Goal: Information Seeking & Learning: Learn about a topic

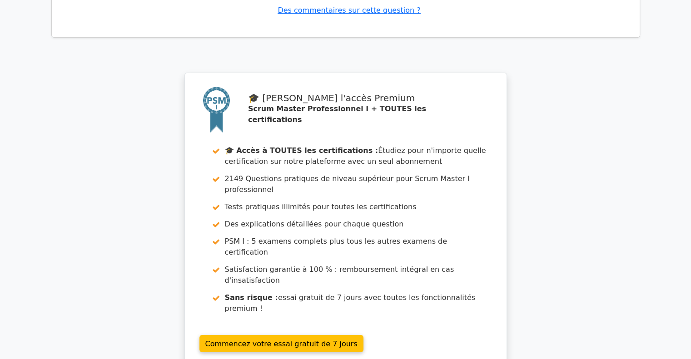
scroll to position [3352, 0]
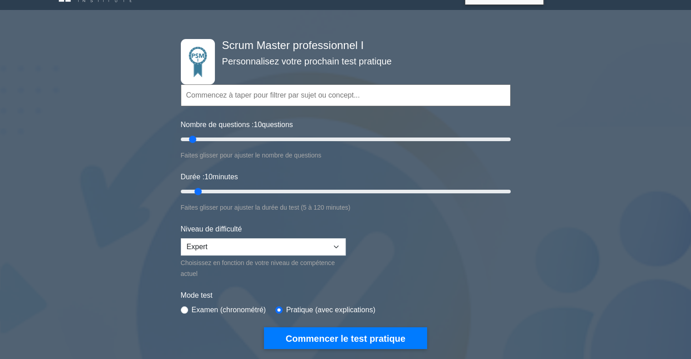
scroll to position [18, 0]
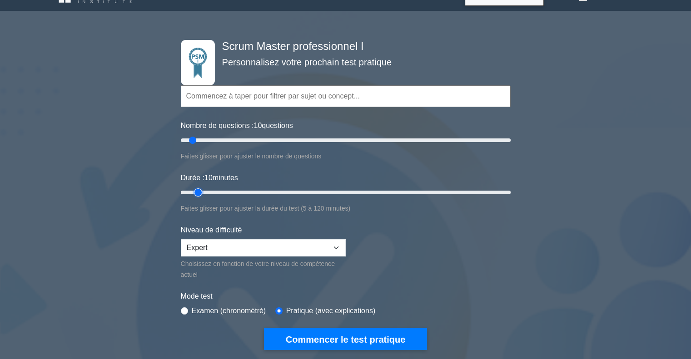
click at [192, 192] on input "Durée : 10 minutes" at bounding box center [346, 192] width 330 height 11
click at [189, 193] on input "Durée : 5 minutes" at bounding box center [346, 192] width 330 height 11
type input "10"
click at [195, 189] on input "Durée : 10 minutes" at bounding box center [346, 192] width 330 height 11
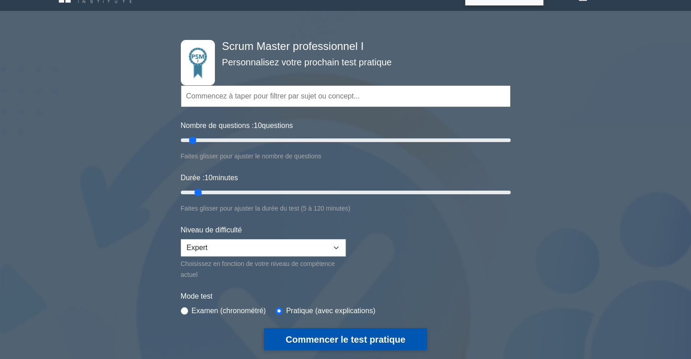
click at [340, 337] on font "Commencer le test pratique" at bounding box center [345, 340] width 119 height 10
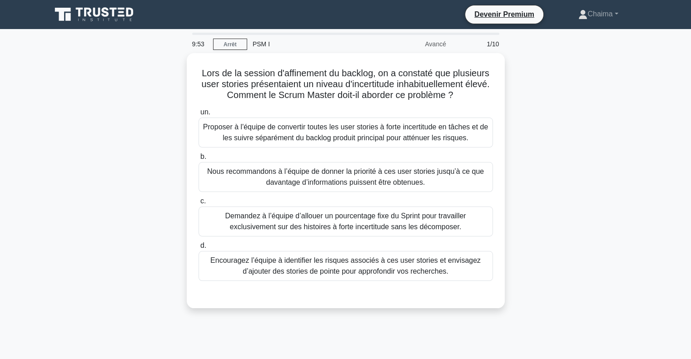
click at [554, 123] on div "Lors de la session d'affinement du backlog, on a constaté que plusieurs user st…" at bounding box center [346, 186] width 600 height 266
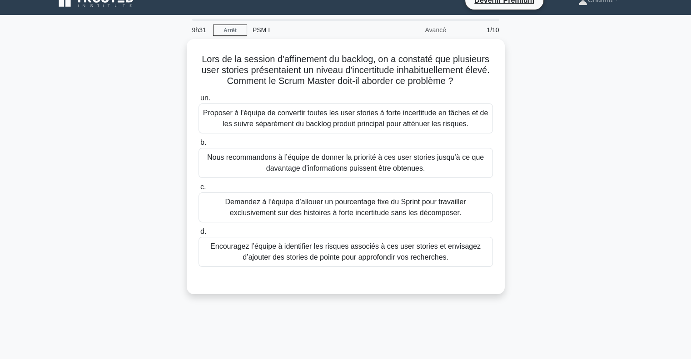
scroll to position [18, 0]
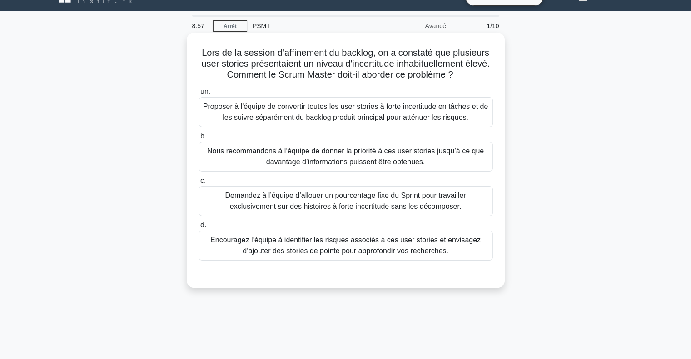
click at [291, 245] on font "Encouragez l’équipe à identifier les risques associés à ces user stories et env…" at bounding box center [345, 245] width 270 height 19
click at [198, 228] on input "d. Encouragez l’équipe à identifier les risques associés à ces user stories et …" at bounding box center [198, 226] width 0 height 6
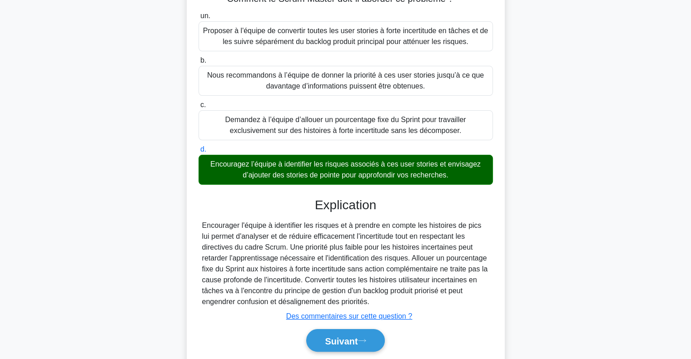
scroll to position [96, 0]
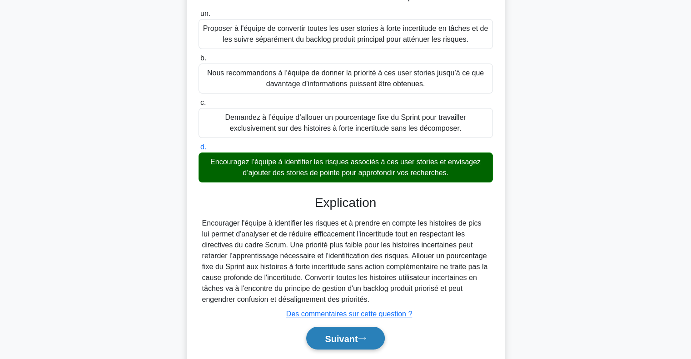
click at [354, 343] on button "Suivant" at bounding box center [345, 338] width 78 height 23
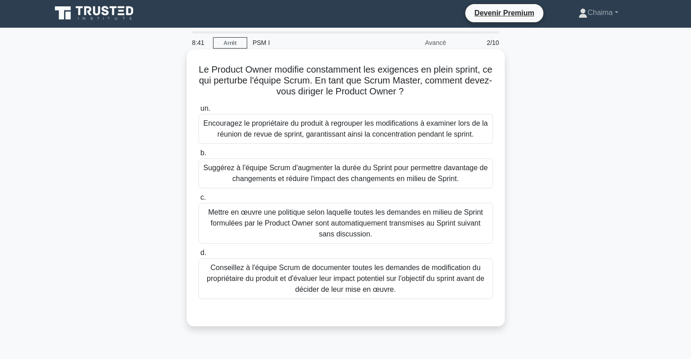
scroll to position [1, 0]
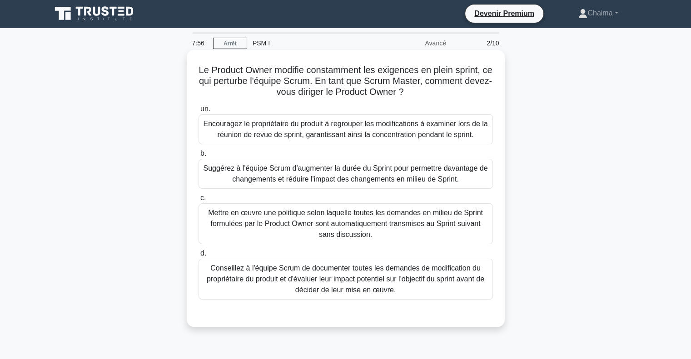
click at [371, 271] on font "Conseillez à l'équipe Scrum de documenter toutes les demandes de modification d…" at bounding box center [346, 279] width 278 height 30
click at [198, 257] on input "d. Conseillez à l'équipe Scrum de documenter toutes les demandes de modificatio…" at bounding box center [198, 254] width 0 height 6
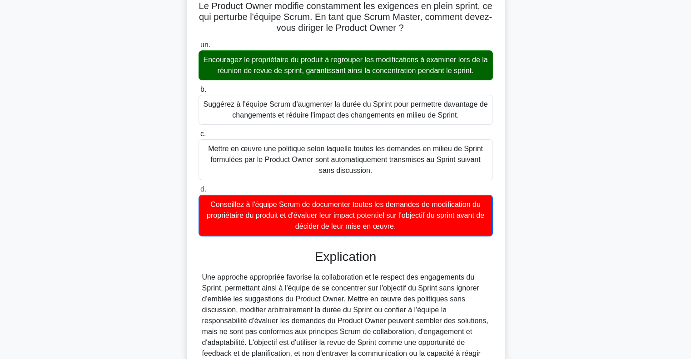
scroll to position [158, 0]
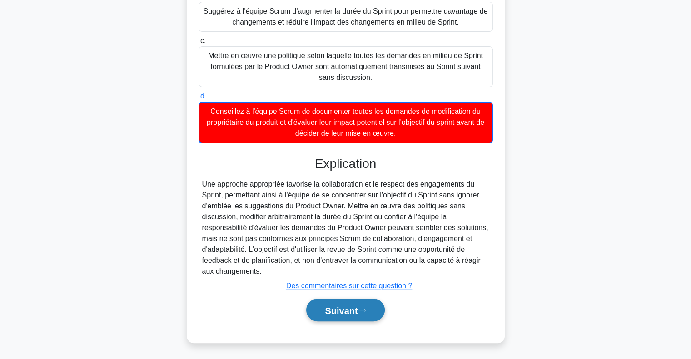
click at [352, 300] on button "Suivant" at bounding box center [345, 310] width 78 height 23
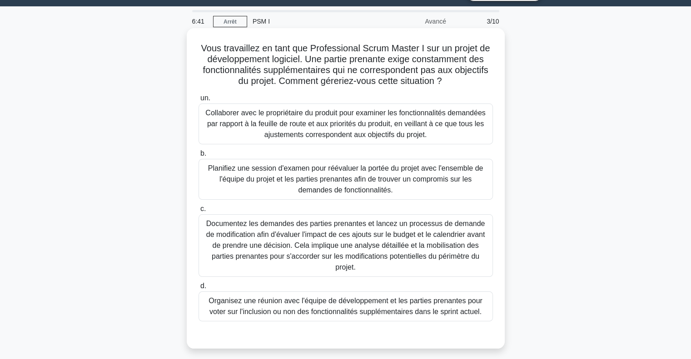
scroll to position [0, 0]
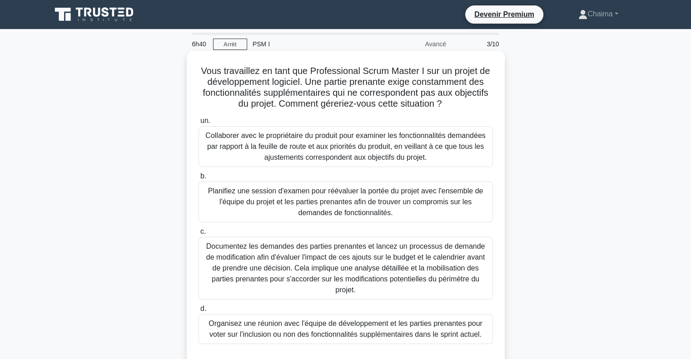
click at [334, 151] on font "Collaborer avec le propriétaire du produit pour examiner les fonctionnalités de…" at bounding box center [345, 147] width 280 height 30
click at [198, 124] on input "un. Collaborer avec le propriétaire du produit pour examiner les fonctionnalité…" at bounding box center [198, 121] width 0 height 6
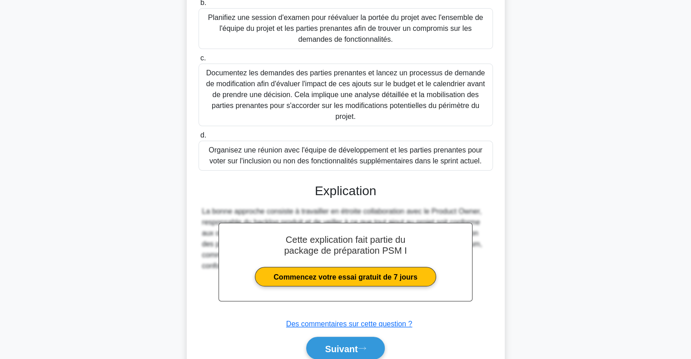
scroll to position [201, 0]
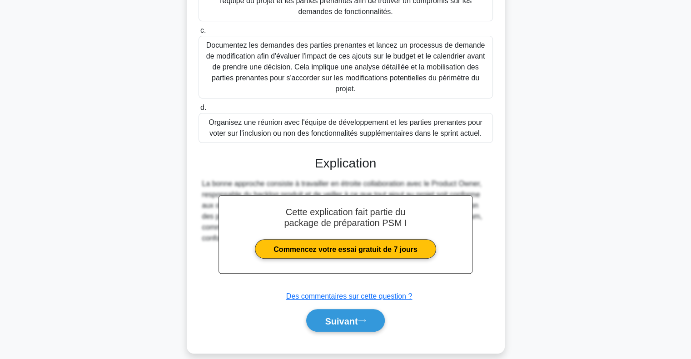
click at [327, 324] on div "un. Collaborer avec le propriétaire du produit pour examiner les fonctionnalité…" at bounding box center [346, 127] width 296 height 431
click at [327, 316] on button "Suivant" at bounding box center [345, 320] width 78 height 23
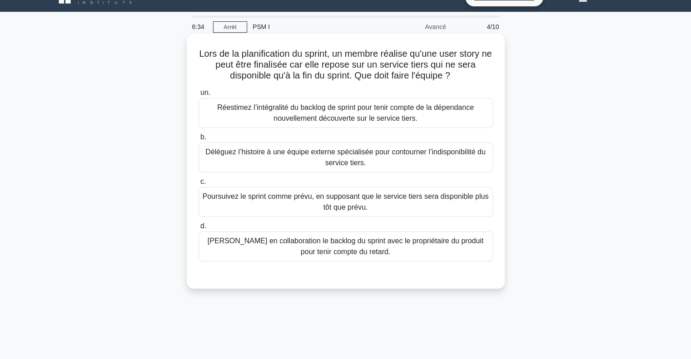
scroll to position [17, 0]
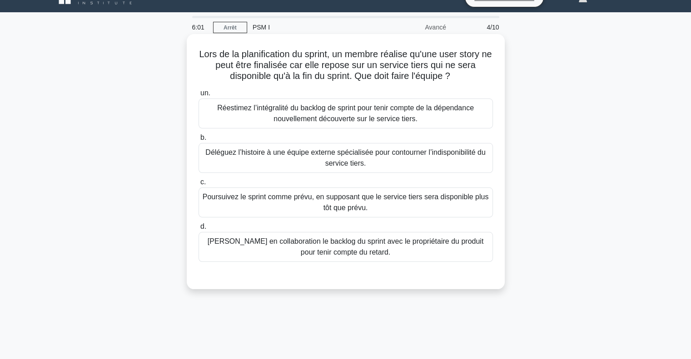
click at [341, 252] on font "Ajustez en collaboration le backlog du sprint avec le propriétaire du produit p…" at bounding box center [346, 247] width 276 height 19
click at [198, 230] on input "d. Ajustez en collaboration le backlog du sprint avec le propriétaire du produi…" at bounding box center [198, 227] width 0 height 6
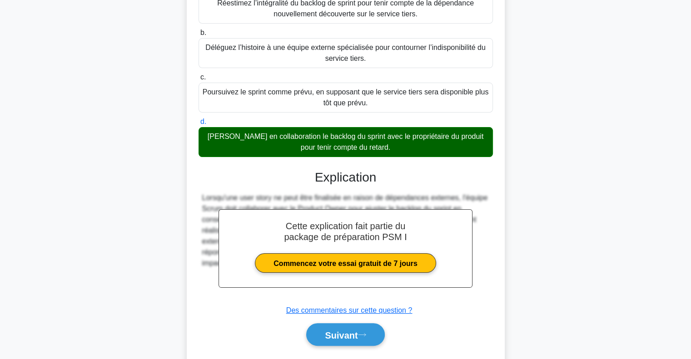
scroll to position [147, 0]
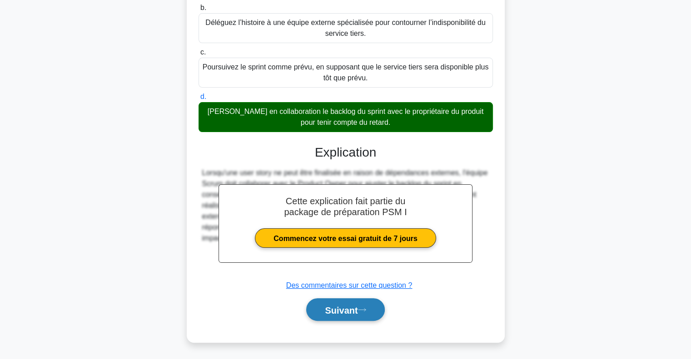
click at [337, 315] on button "Suivant" at bounding box center [345, 309] width 78 height 23
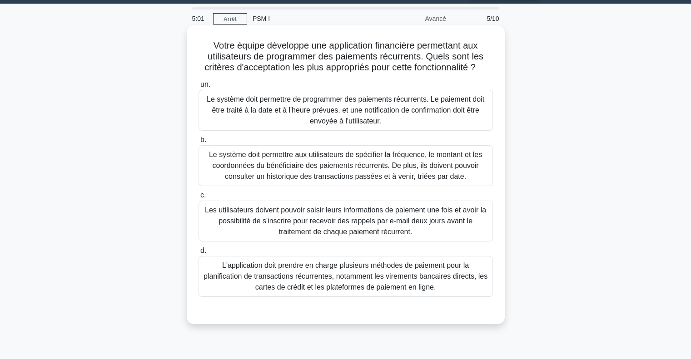
scroll to position [27, 0]
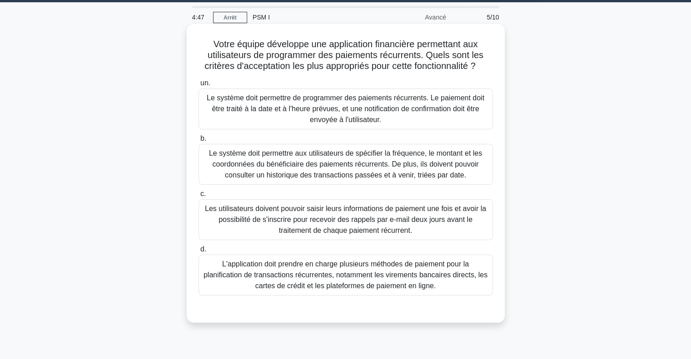
click at [296, 159] on font "Le système doit permettre aux utilisateurs de spécifier la fréquence, le montan…" at bounding box center [346, 164] width 286 height 33
click at [198, 142] on input "b. Le système doit permettre aux utilisateurs de spécifier la fréquence, le mon…" at bounding box center [198, 139] width 0 height 6
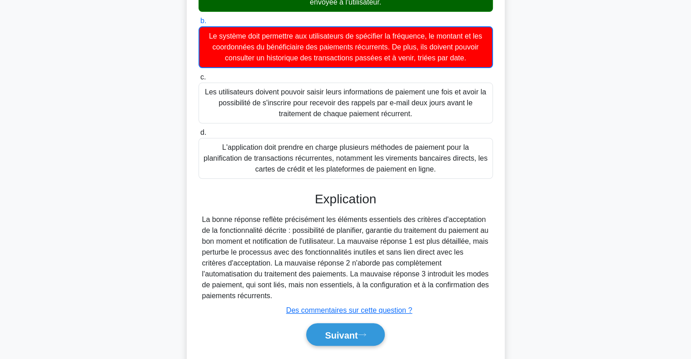
scroll to position [147, 0]
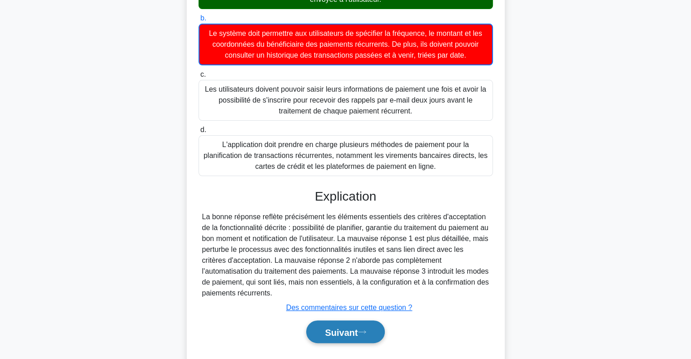
click at [328, 333] on font "Suivant" at bounding box center [341, 332] width 33 height 10
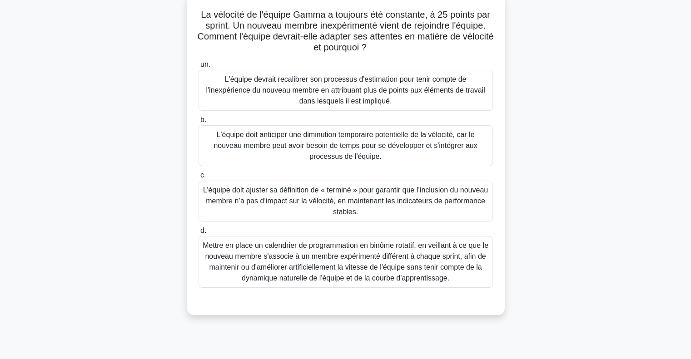
scroll to position [0, 0]
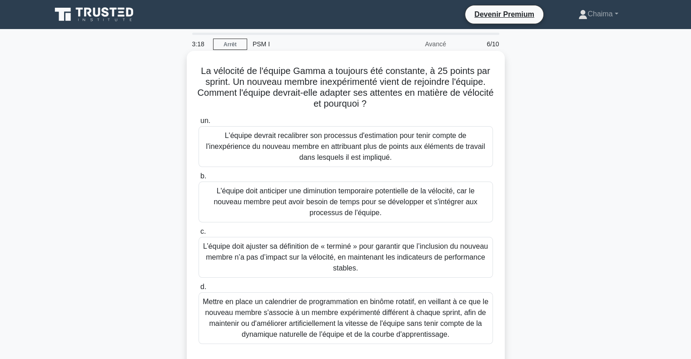
click at [320, 210] on font "L'équipe doit anticiper une diminution temporaire potentielle de la vélocité, c…" at bounding box center [344, 202] width 263 height 30
click at [198, 179] on input "b. L'équipe doit anticiper une diminution temporaire potentielle de la vélocité…" at bounding box center [198, 177] width 0 height 6
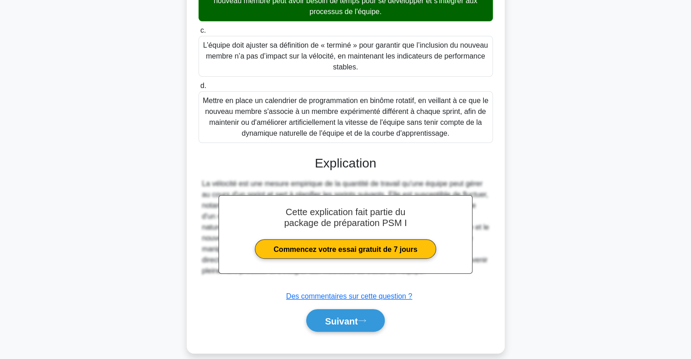
scroll to position [202, 0]
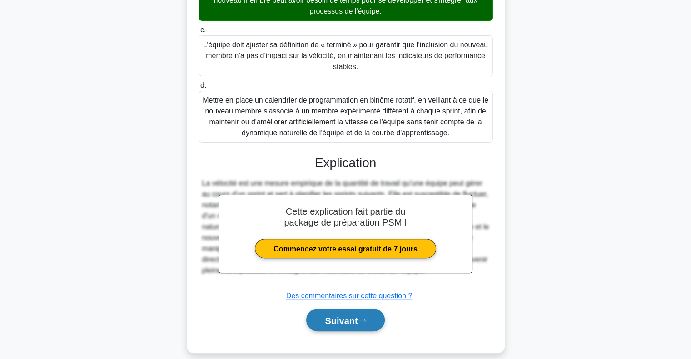
click at [330, 319] on font "Suivant" at bounding box center [341, 321] width 33 height 10
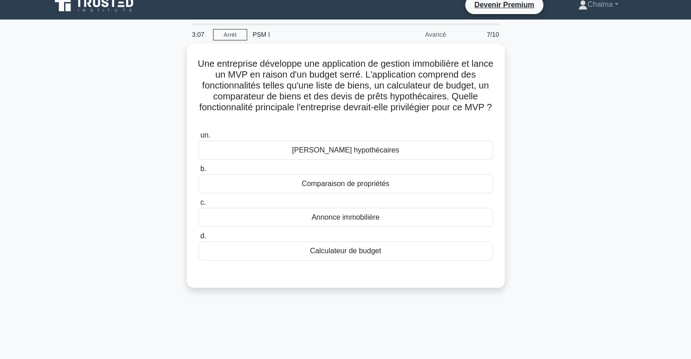
scroll to position [0, 0]
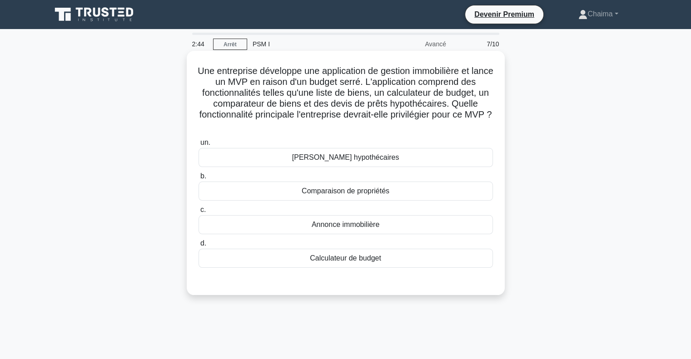
click at [357, 194] on font "Comparaison de propriétés" at bounding box center [346, 191] width 88 height 8
click at [198, 179] on input "b. Comparaison de propriétés" at bounding box center [198, 177] width 0 height 6
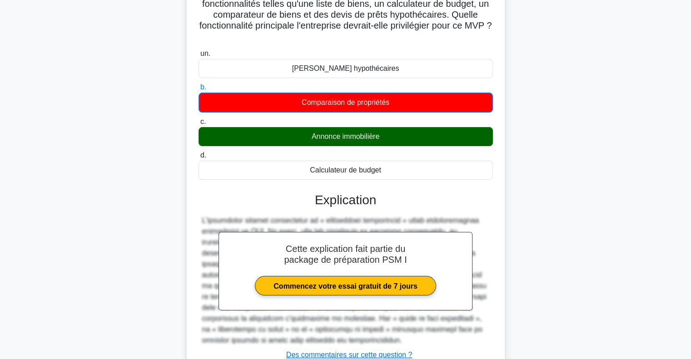
scroll to position [158, 0]
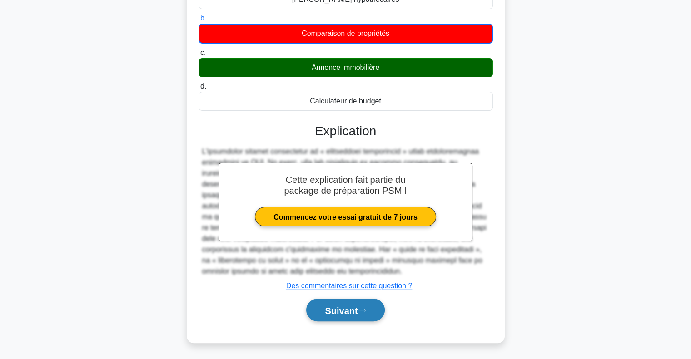
click at [352, 313] on font "Suivant" at bounding box center [341, 311] width 33 height 10
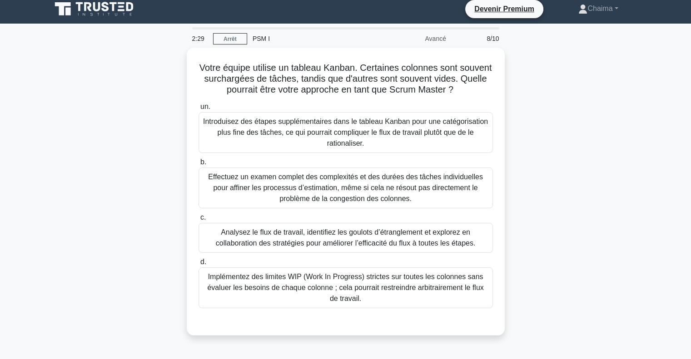
scroll to position [5, 0]
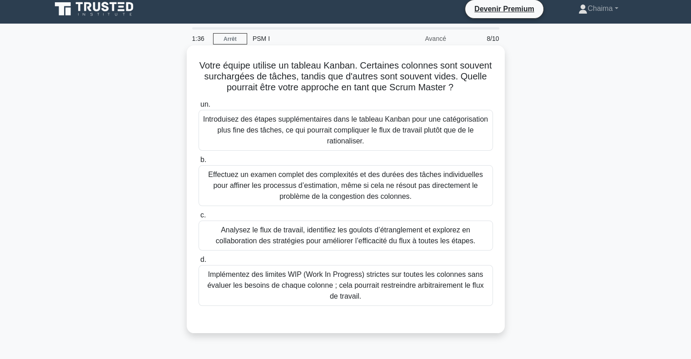
click at [332, 241] on font "Analysez le flux de travail, identifiez les goulots d’étranglement et explorez …" at bounding box center [346, 235] width 260 height 19
click at [198, 218] on input "c. Analysez le flux de travail, identifiez les goulots d’étranglement et explor…" at bounding box center [198, 216] width 0 height 6
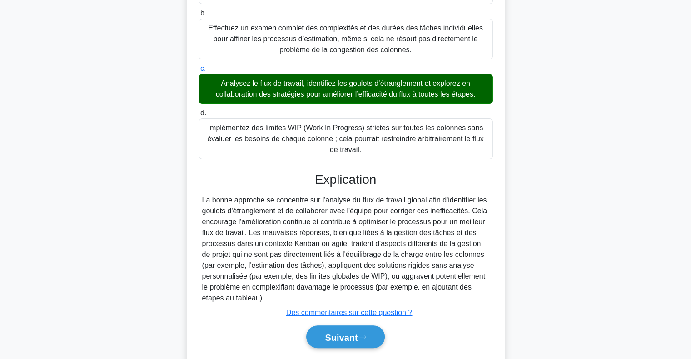
scroll to position [179, 0]
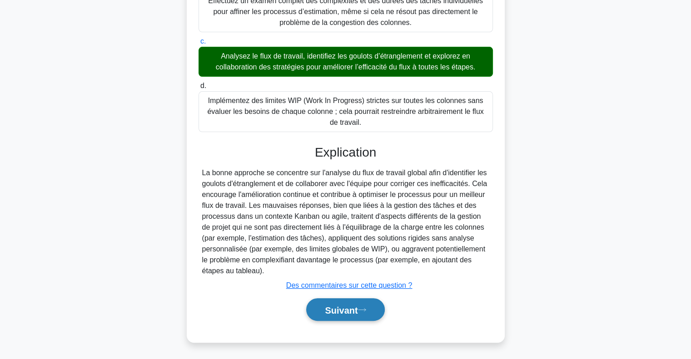
click at [340, 307] on font "Suivant" at bounding box center [341, 310] width 33 height 10
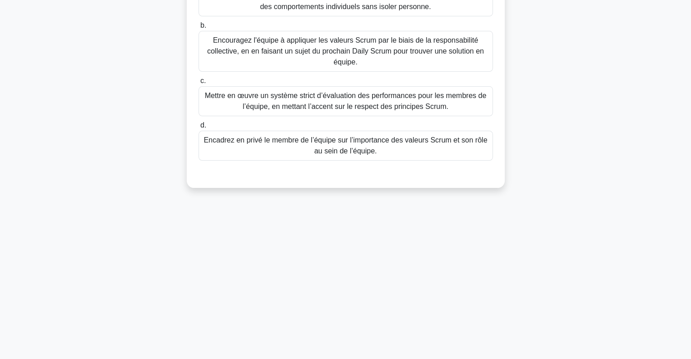
scroll to position [0, 0]
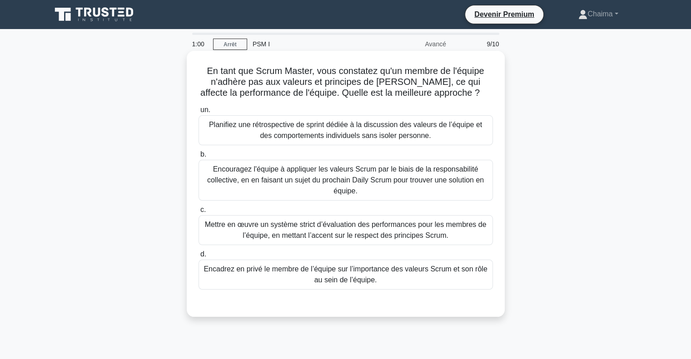
click at [373, 128] on font "Planifiez une rétrospective de sprint dédiée à la discussion des valeurs de l’é…" at bounding box center [345, 130] width 273 height 19
click at [198, 113] on input "un. Planifiez une rétrospective de sprint dédiée à la discussion des valeurs de…" at bounding box center [198, 110] width 0 height 6
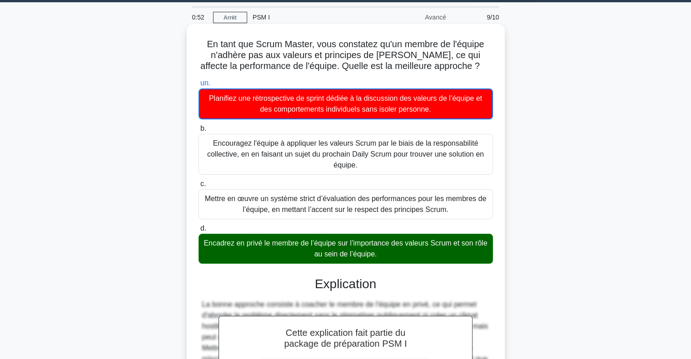
scroll to position [26, 0]
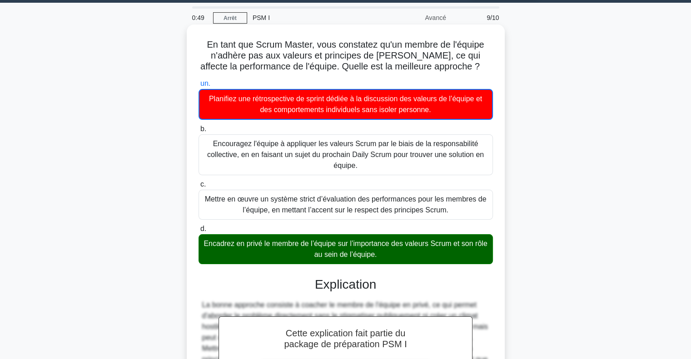
click at [313, 258] on font "Encadrez en privé le membre de l’équipe sur l’importance des valeurs Scrum et s…" at bounding box center [344, 249] width 283 height 19
click at [198, 232] on input "d. Encadrez en privé le membre de l’équipe sur l’importance des valeurs Scrum e…" at bounding box center [198, 229] width 0 height 6
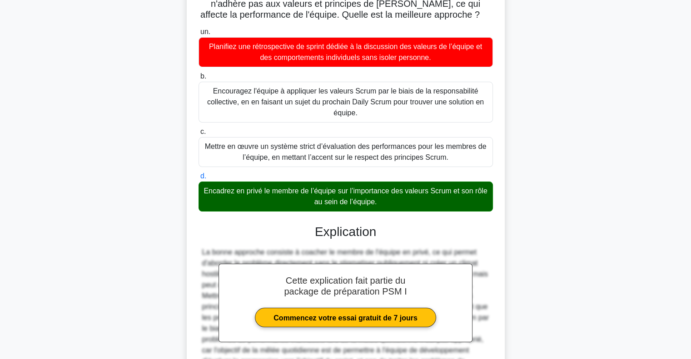
scroll to position [179, 0]
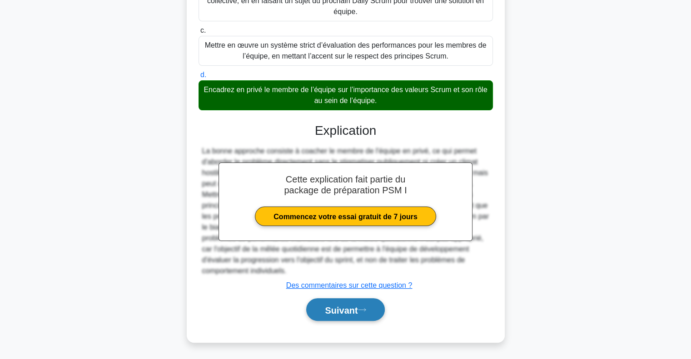
click at [352, 316] on button "Suivant" at bounding box center [345, 309] width 78 height 23
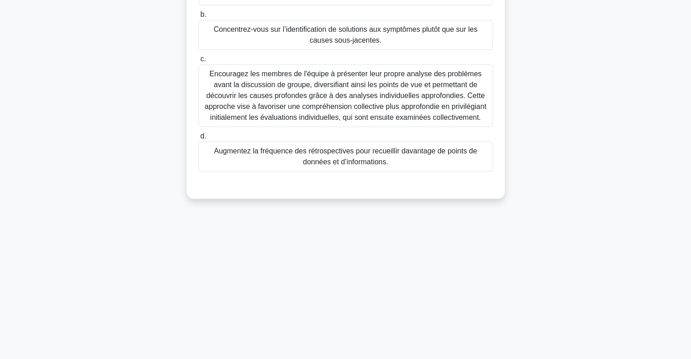
scroll to position [0, 0]
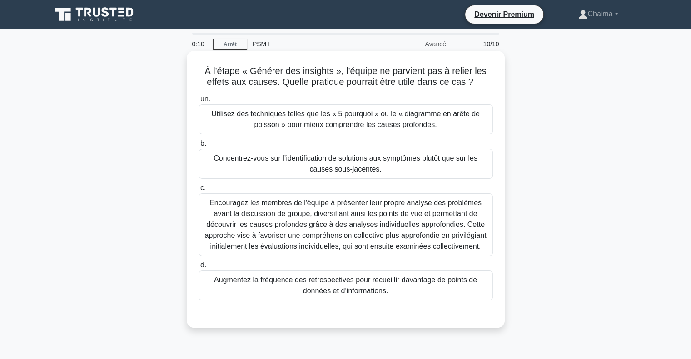
click at [354, 208] on font "Encouragez les membres de l'équipe à présenter leur propre analyse des problème…" at bounding box center [346, 224] width 282 height 51
click at [198, 191] on input "c. Encouragez les membres de l'équipe à présenter leur propre analyse des probl…" at bounding box center [198, 188] width 0 height 6
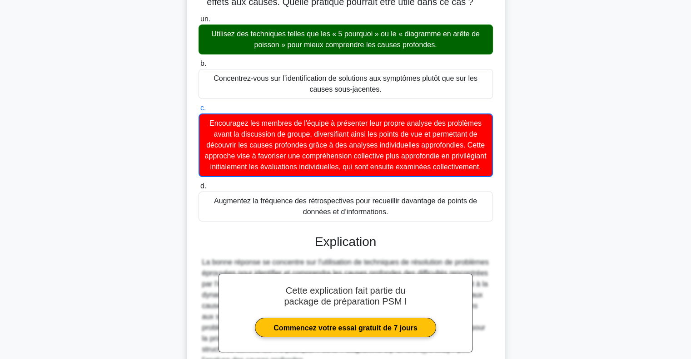
scroll to position [180, 0]
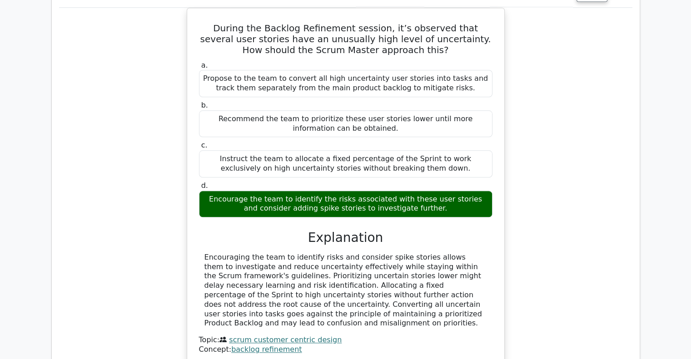
scroll to position [863, 0]
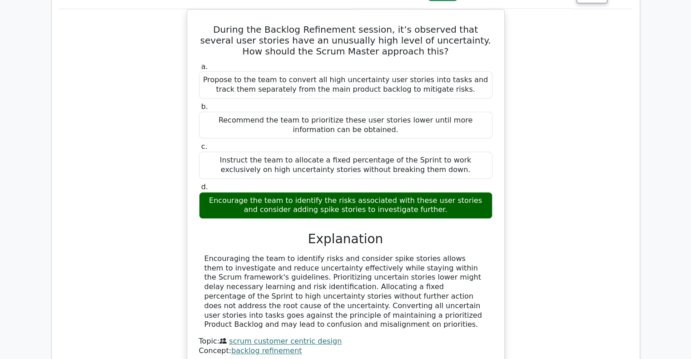
click at [543, 122] on div "During the Backlog Refinement session, it’s observed that several user stories …" at bounding box center [345, 193] width 573 height 369
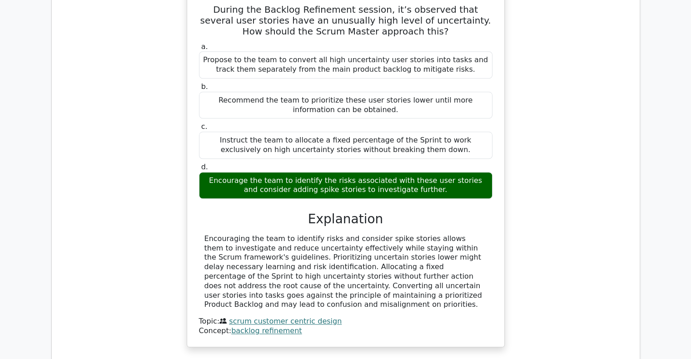
scroll to position [884, 0]
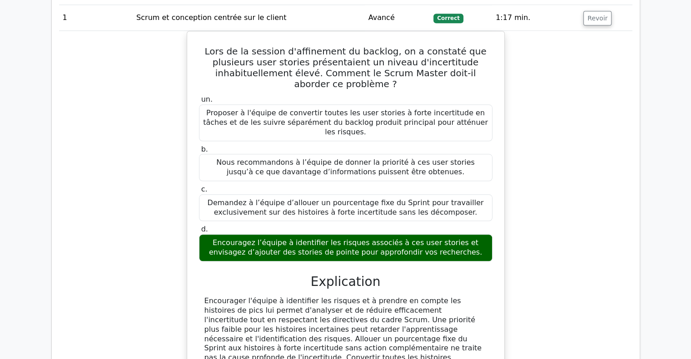
click at [561, 202] on div "Lors de la session d'affinement du backlog, on a constaté que plusieurs user st…" at bounding box center [345, 235] width 573 height 409
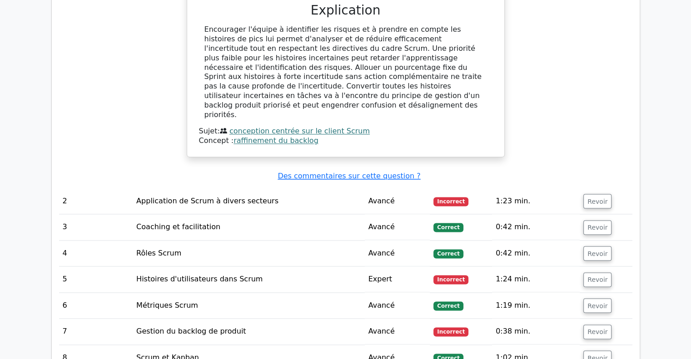
scroll to position [1157, 0]
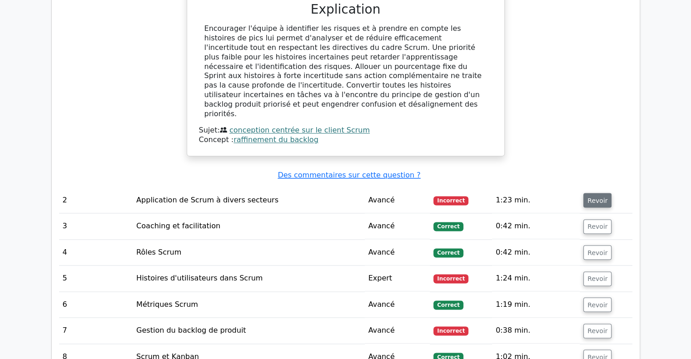
click at [593, 197] on font "Revoir" at bounding box center [597, 200] width 20 height 7
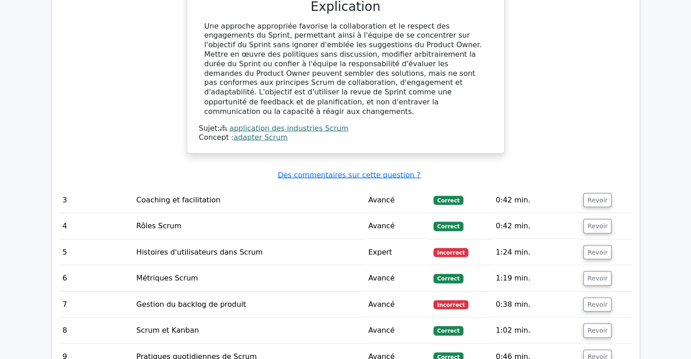
scroll to position [1630, 0]
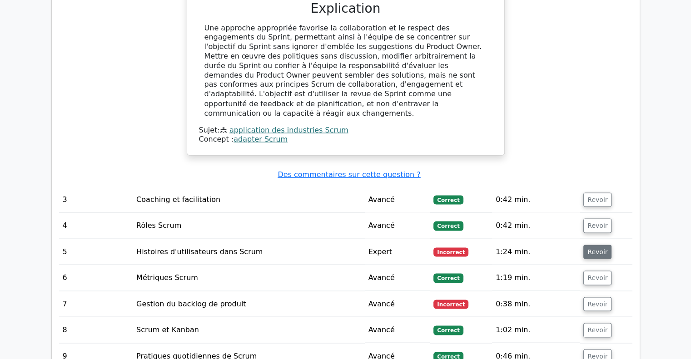
click at [594, 248] on font "Revoir" at bounding box center [597, 251] width 20 height 7
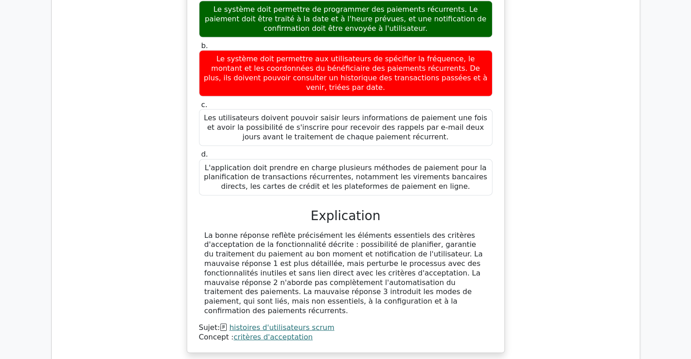
scroll to position [1968, 0]
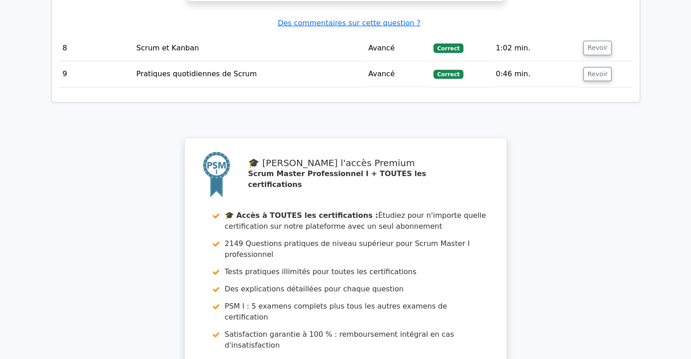
scroll to position [2864, 0]
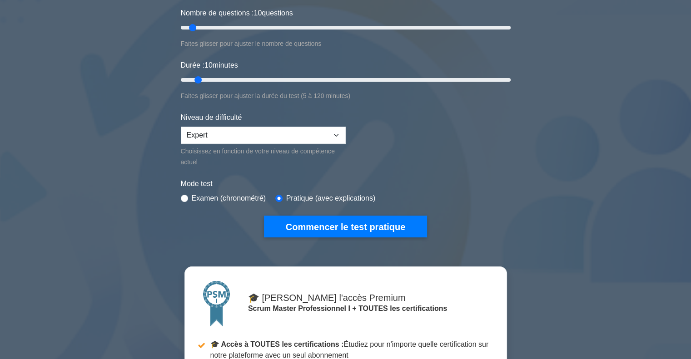
scroll to position [133, 0]
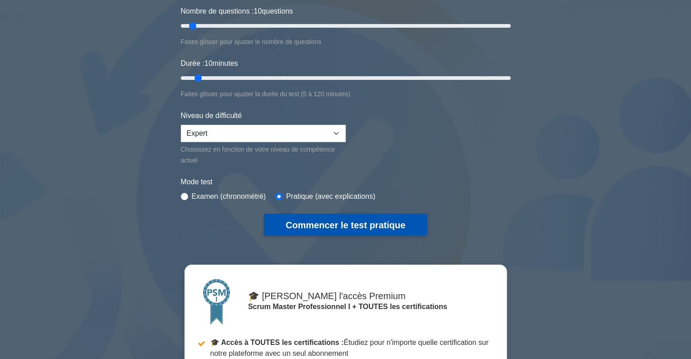
click at [353, 221] on font "Commencer le test pratique" at bounding box center [345, 225] width 119 height 10
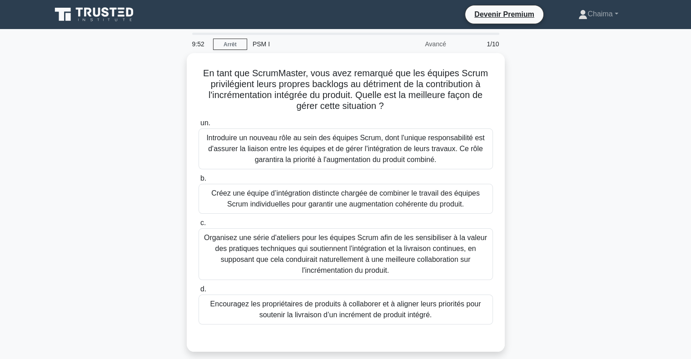
click at [515, 141] on div "En tant que ScrumMaster, vous avez remarqué que les équipes Scrum privilégient …" at bounding box center [346, 208] width 600 height 310
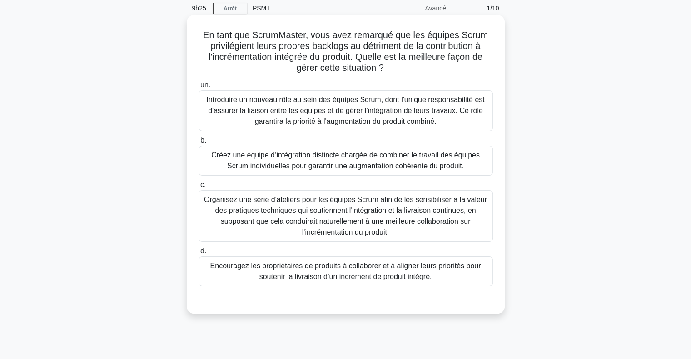
scroll to position [36, 0]
click at [371, 216] on font "Organisez une série d'ateliers pour les équipes Scrum afin de les sensibiliser …" at bounding box center [346, 216] width 286 height 44
click at [198, 188] on input "c. Organisez une série d'ateliers pour les équipes Scrum afin de les sensibilis…" at bounding box center [198, 185] width 0 height 6
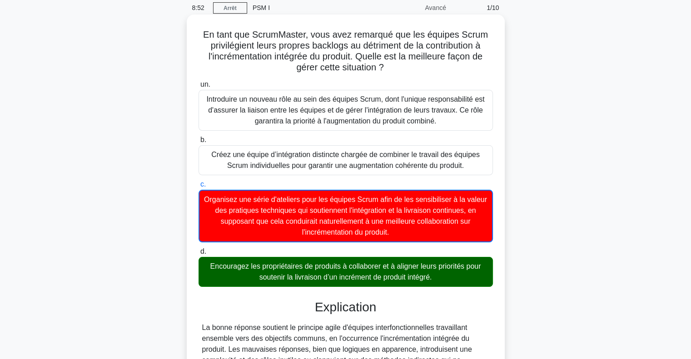
scroll to position [147, 0]
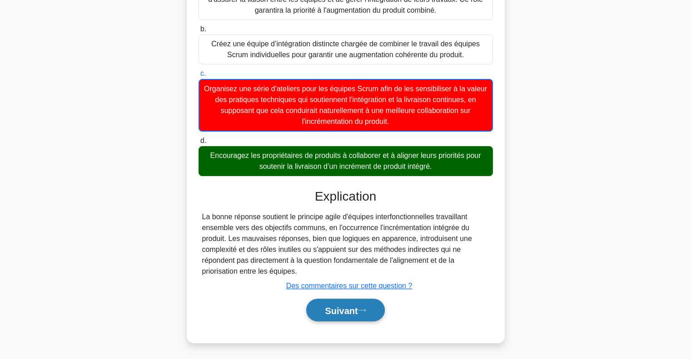
click at [351, 306] on font "Suivant" at bounding box center [341, 311] width 33 height 10
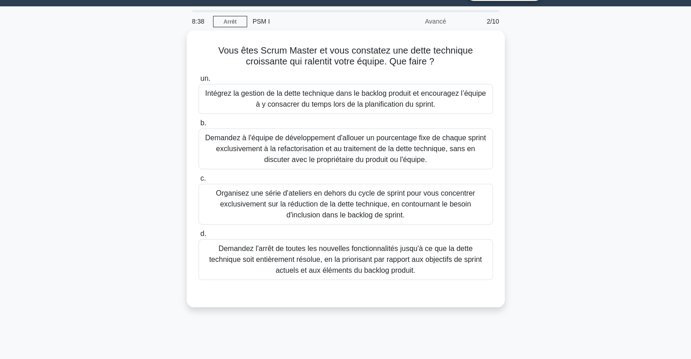
scroll to position [63, 0]
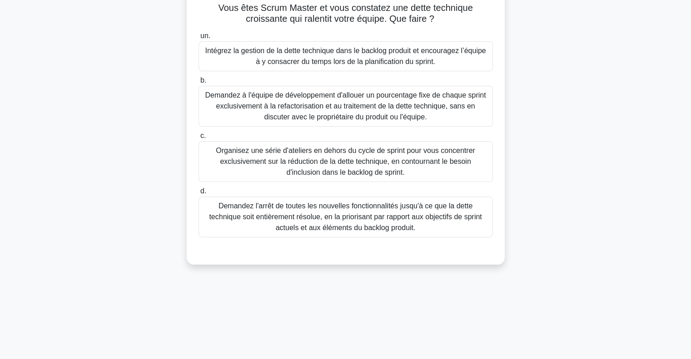
click at [374, 214] on font "Demandez l'arrêt de toutes les nouvelles fonctionnalités jusqu'à ce que la dett…" at bounding box center [345, 217] width 273 height 30
click at [198, 194] on input "d. Demandez l'arrêt de toutes les nouvelles fonctionnalités jusqu'à ce que la d…" at bounding box center [198, 192] width 0 height 6
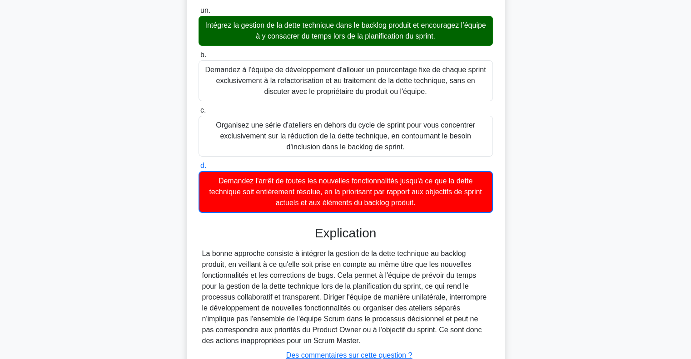
scroll to position [158, 0]
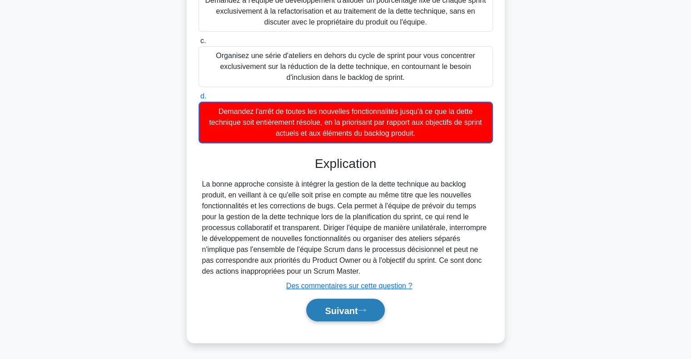
click at [348, 306] on font "Suivant" at bounding box center [341, 311] width 33 height 10
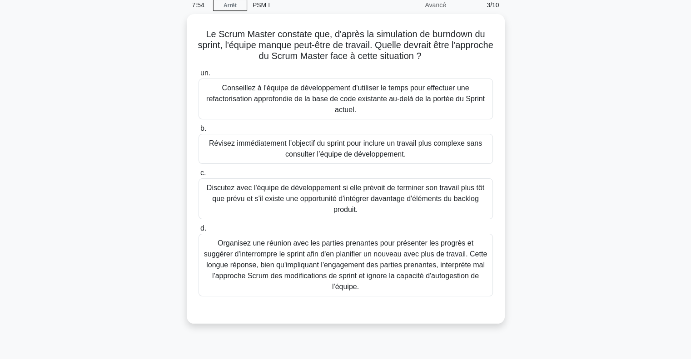
scroll to position [39, 0]
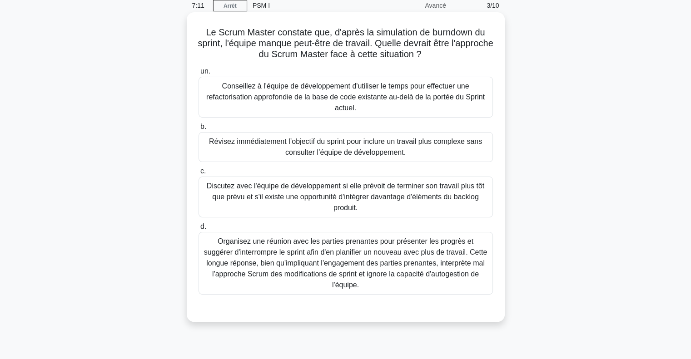
click at [339, 190] on font "Discutez avec l'équipe de développement si elle prévoit de terminer son travail…" at bounding box center [346, 197] width 278 height 30
click at [198, 174] on input "c. Discutez avec l'équipe de développement si elle prévoit de terminer son trav…" at bounding box center [198, 172] width 0 height 6
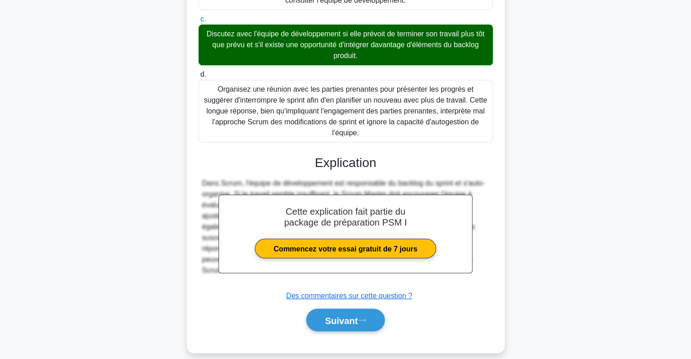
scroll to position [191, 0]
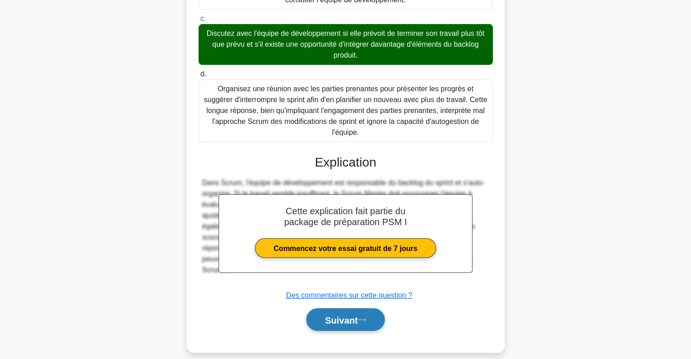
click at [358, 326] on button "Suivant" at bounding box center [345, 319] width 78 height 23
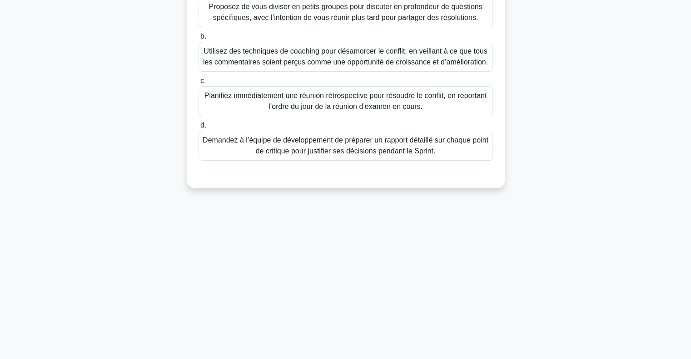
scroll to position [0, 0]
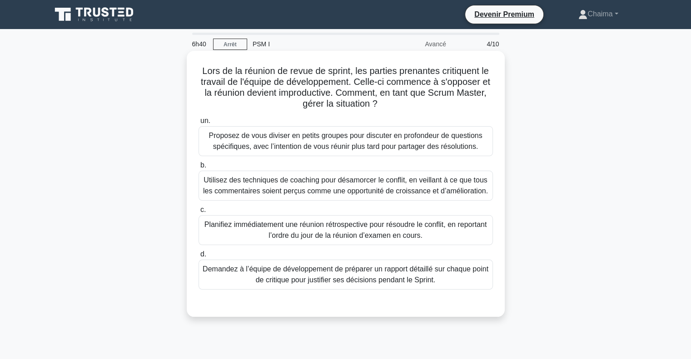
click at [369, 184] on font "Utilisez des techniques de coaching pour désamorcer le conflit, en veillant à c…" at bounding box center [345, 185] width 285 height 19
click at [198, 169] on input "b. Utilisez des techniques de coaching pour désamorcer le conflit, en veillant …" at bounding box center [198, 166] width 0 height 6
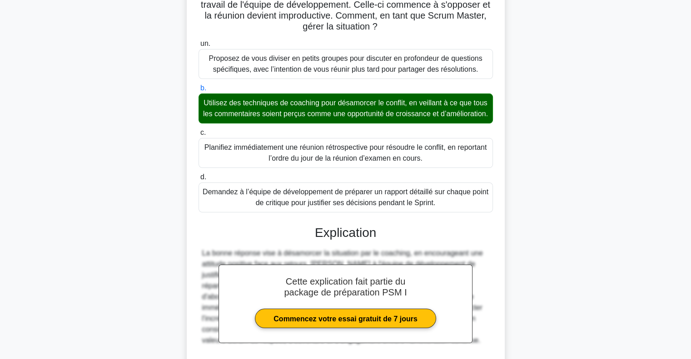
scroll to position [169, 0]
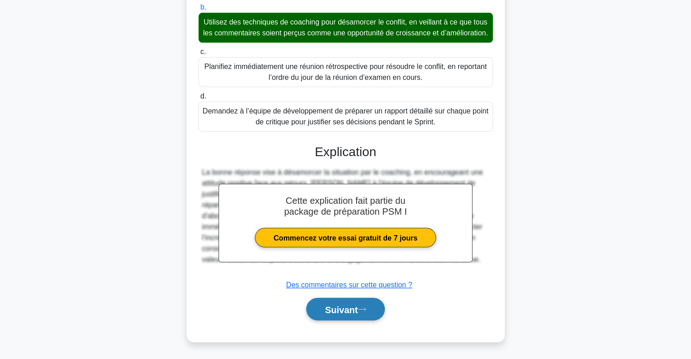
click at [352, 310] on font "Suivant" at bounding box center [341, 310] width 33 height 10
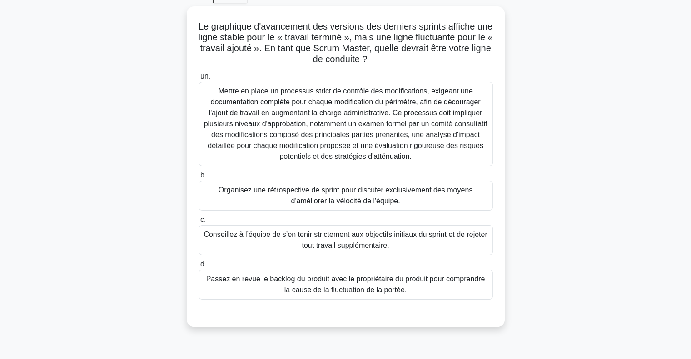
scroll to position [47, 0]
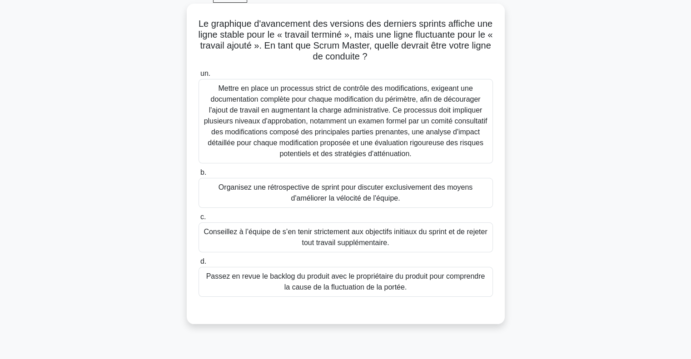
click at [342, 293] on div "Passez en revue le backlog du produit avec le propriétaire du produit pour comp…" at bounding box center [345, 282] width 294 height 30
click at [198, 265] on input "d. Passez en revue le backlog du produit avec le propriétaire du produit pour c…" at bounding box center [198, 262] width 0 height 6
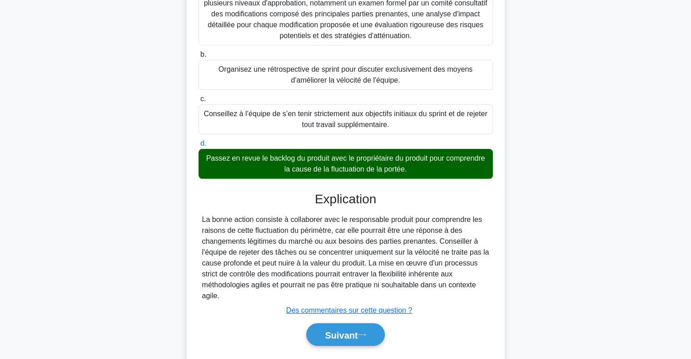
scroll to position [165, 0]
click at [340, 342] on button "Suivant" at bounding box center [345, 334] width 78 height 23
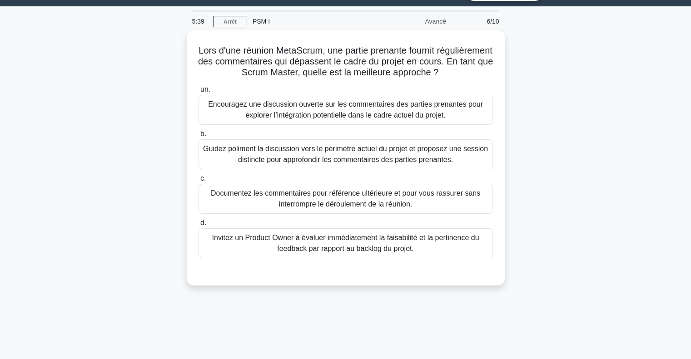
scroll to position [22, 0]
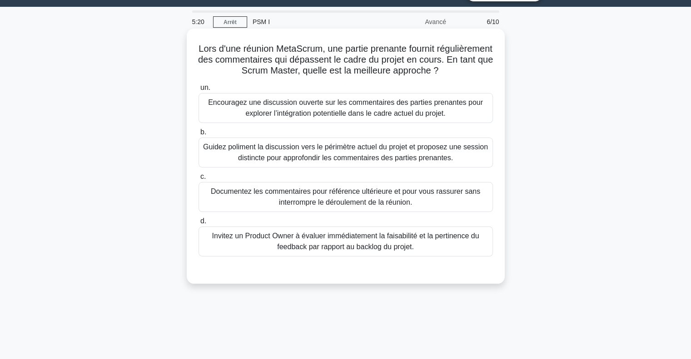
click at [358, 242] on font "Invitez un Product Owner à évaluer immédiatement la faisabilité et la pertinenc…" at bounding box center [345, 241] width 267 height 19
click at [198, 224] on input "d. Invitez un Product Owner à évaluer immédiatement la faisabilité et la pertin…" at bounding box center [198, 221] width 0 height 6
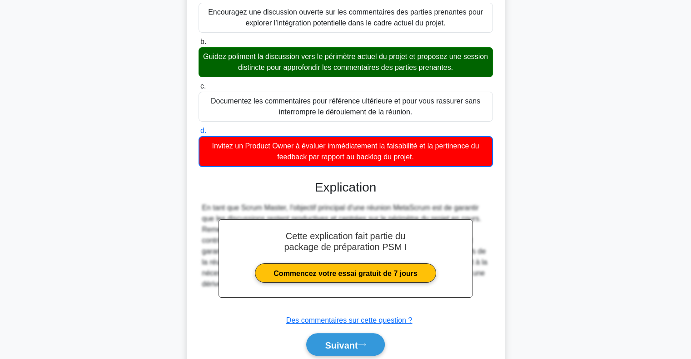
scroll to position [147, 0]
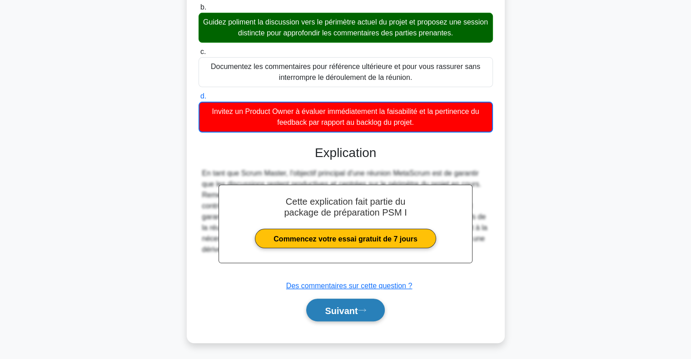
click at [345, 308] on font "Suivant" at bounding box center [341, 311] width 33 height 10
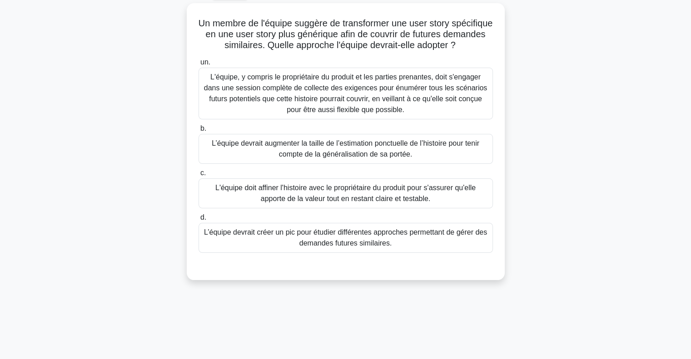
scroll to position [51, 0]
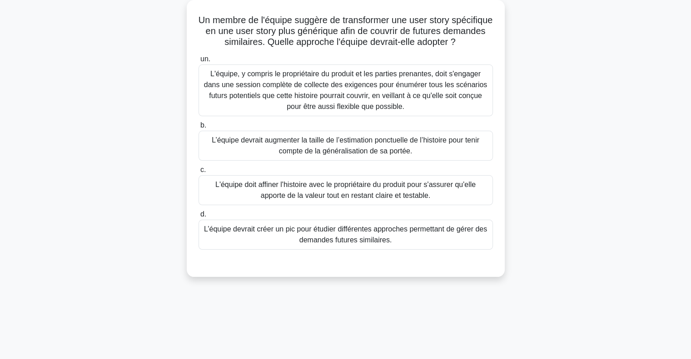
click at [349, 197] on font "L'équipe doit affiner l'histoire avec le propriétaire du produit pour s'assurer…" at bounding box center [345, 190] width 260 height 19
click at [198, 173] on input "c. L'équipe doit affiner l'histoire avec le propriétaire du produit pour s'assu…" at bounding box center [198, 170] width 0 height 6
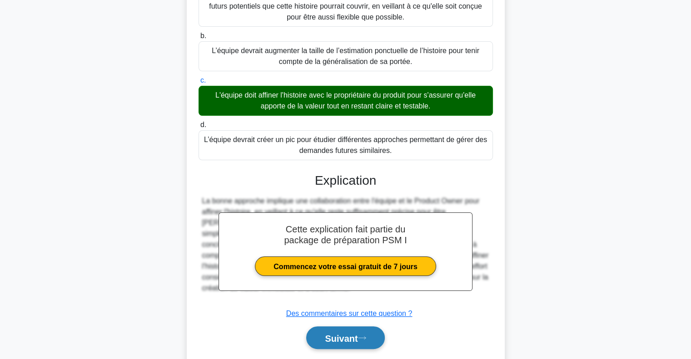
scroll to position [143, 0]
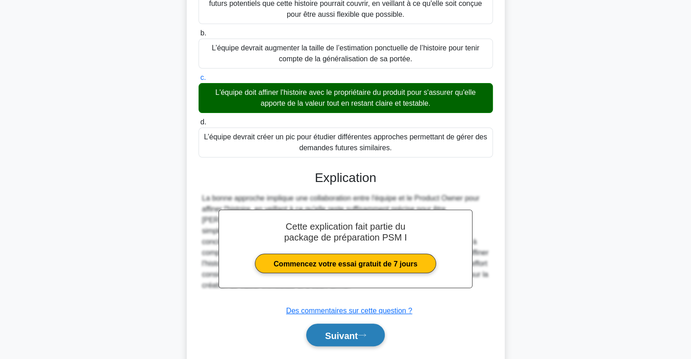
click at [339, 332] on font "Suivant" at bounding box center [341, 336] width 33 height 10
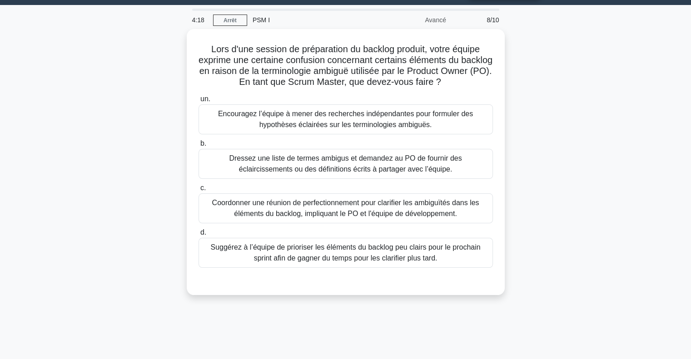
scroll to position [24, 0]
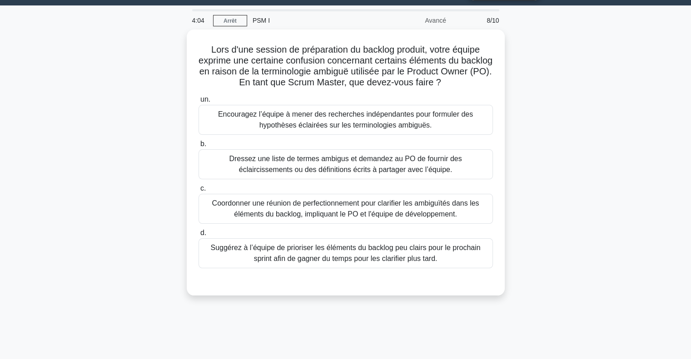
click at [339, 332] on div "4:04 Arrêt PSM I Avancé 8/10 Lors d'une session de préparation du backlog produ…" at bounding box center [346, 236] width 600 height 454
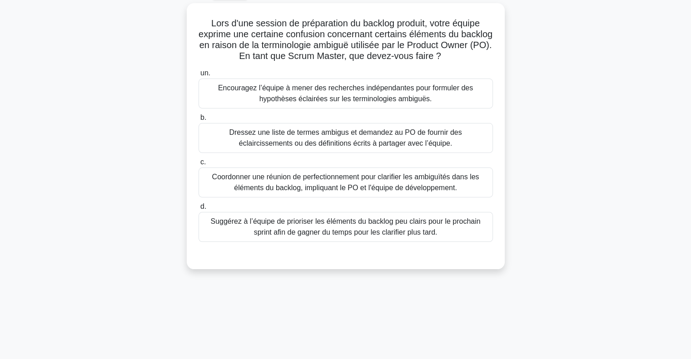
scroll to position [51, 0]
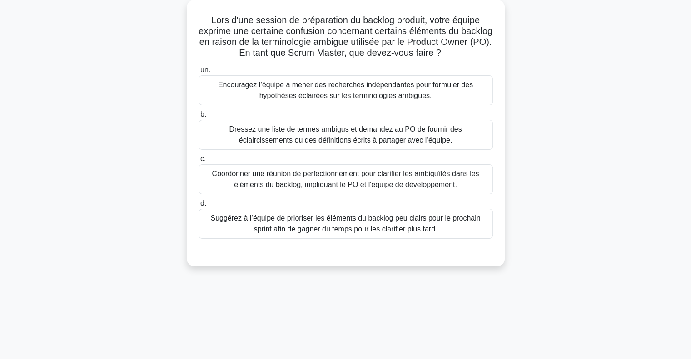
click at [351, 132] on font "Dressez une liste de termes ambigus et demandez au PO de fournir des éclairciss…" at bounding box center [345, 134] width 233 height 19
click at [198, 118] on input "b. Dressez une liste de termes ambigus et demandez au PO de fournir des éclairc…" at bounding box center [198, 115] width 0 height 6
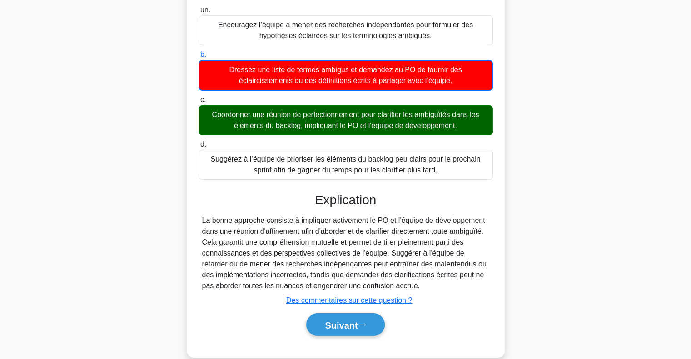
scroll to position [114, 0]
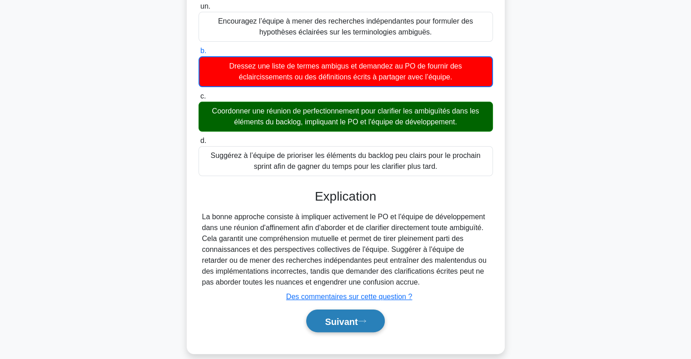
click at [346, 327] on button "Suivant" at bounding box center [345, 321] width 78 height 23
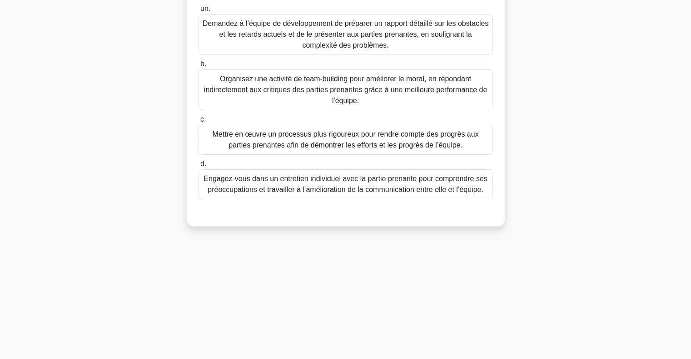
scroll to position [0, 0]
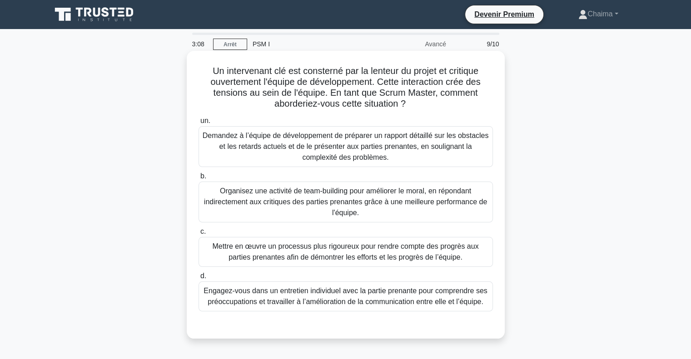
click at [345, 141] on font "Demandez à l’équipe de développement de préparer un rapport détaillé sur les ob…" at bounding box center [346, 146] width 286 height 33
click at [198, 124] on input "un. Demandez à l’équipe de développement de préparer un rapport détaillé sur le…" at bounding box center [198, 121] width 0 height 6
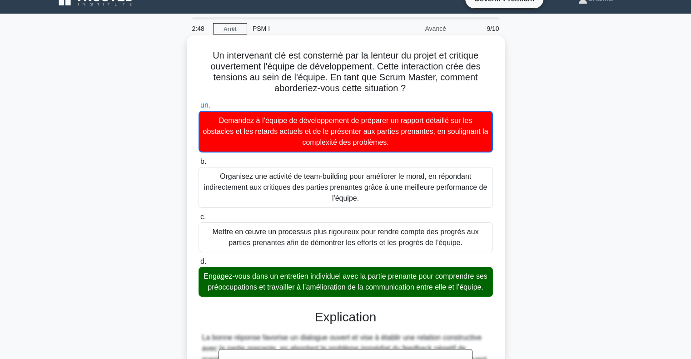
scroll to position [191, 0]
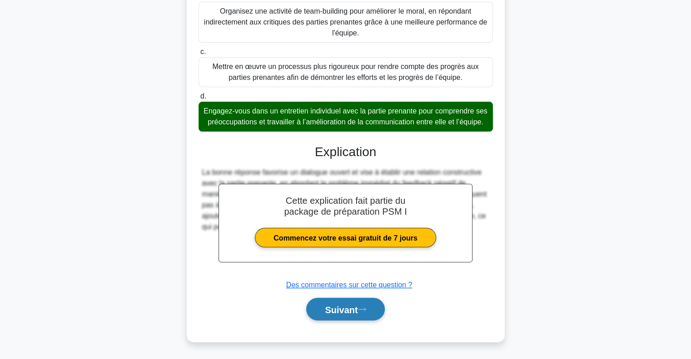
click at [347, 316] on button "Suivant" at bounding box center [345, 309] width 78 height 23
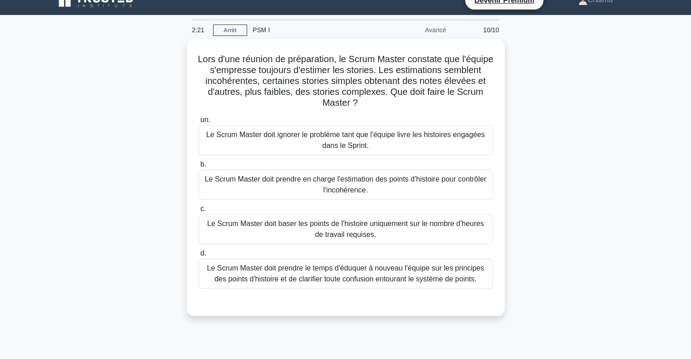
scroll to position [20, 0]
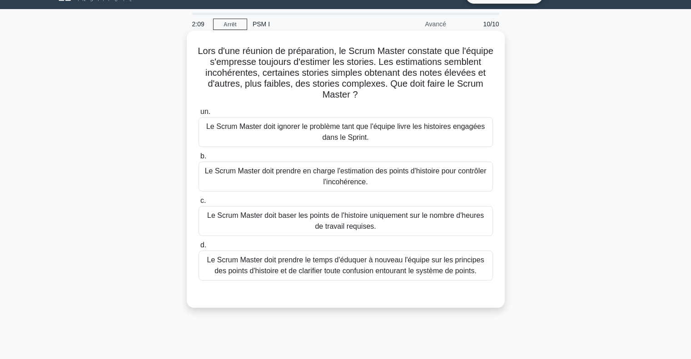
click at [365, 268] on font "Le Scrum Master doit prendre le temps d'éduquer à nouveau l'équipe sur les prin…" at bounding box center [345, 265] width 277 height 19
click at [198, 248] on input "d. Le Scrum Master doit prendre le temps d'éduquer à nouveau l'équipe sur les p…" at bounding box center [198, 246] width 0 height 6
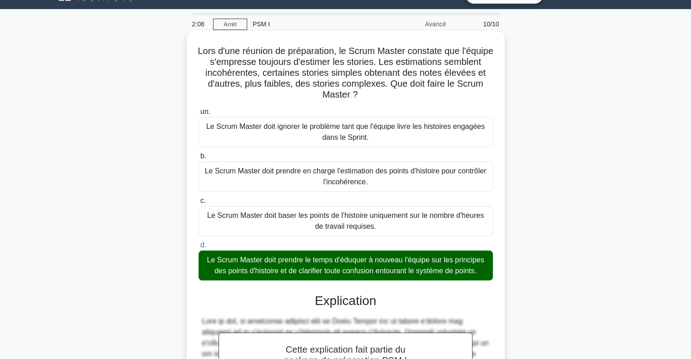
scroll to position [190, 0]
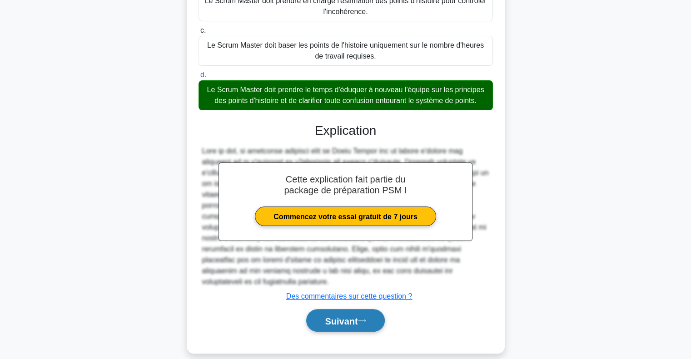
click at [347, 316] on font "Suivant" at bounding box center [341, 321] width 33 height 10
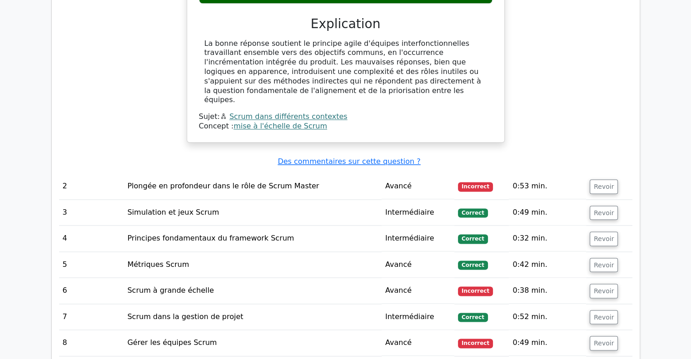
scroll to position [1205, 0]
click at [603, 183] on font "Revoir" at bounding box center [604, 186] width 20 height 7
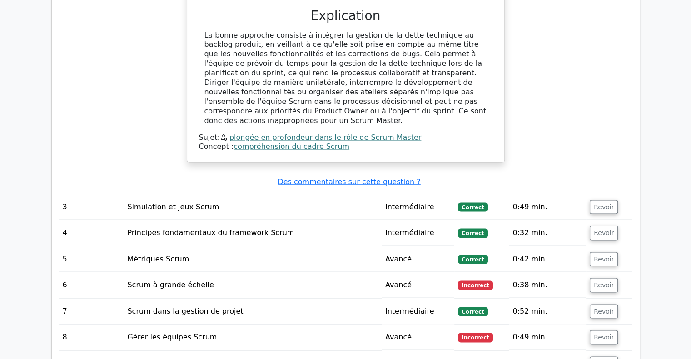
scroll to position [1637, 0]
click at [595, 281] on font "Revoir" at bounding box center [604, 284] width 20 height 7
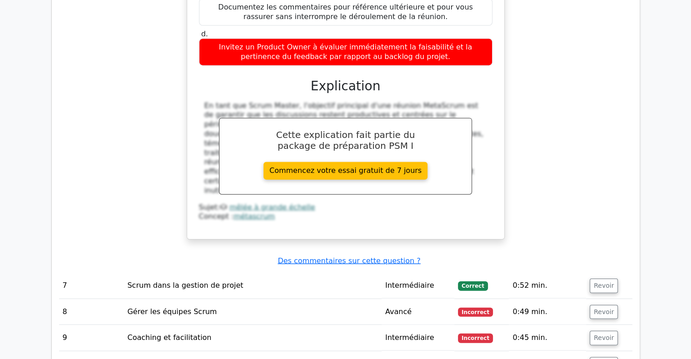
scroll to position [2107, 0]
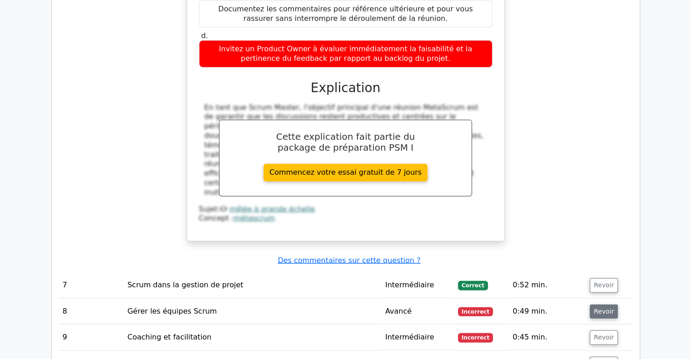
click at [603, 308] on font "Revoir" at bounding box center [604, 311] width 20 height 7
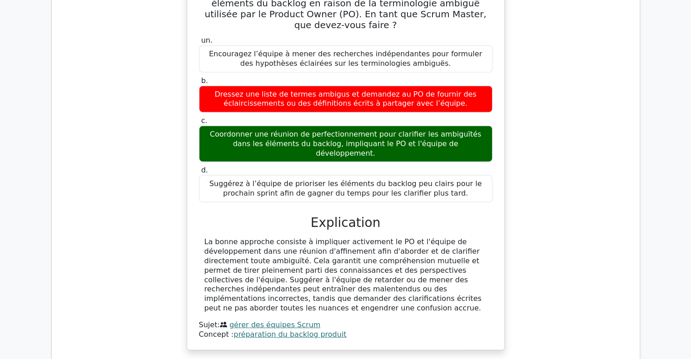
scroll to position [2476, 0]
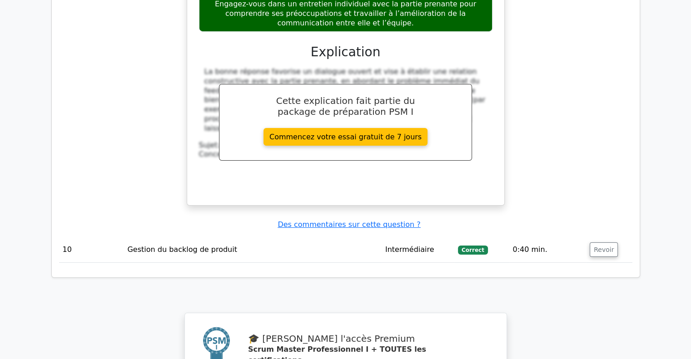
scroll to position [3106, 0]
